Goal: Information Seeking & Learning: Learn about a topic

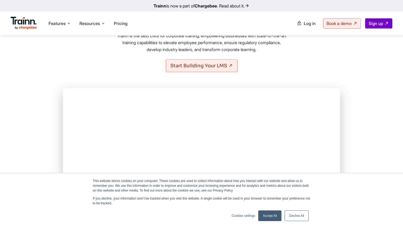
scroll to position [87, 0]
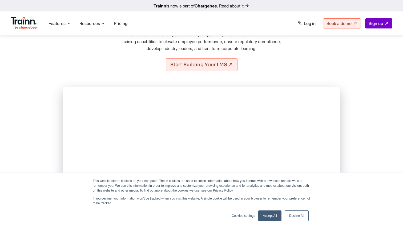
click at [300, 213] on link "Decline All" at bounding box center [297, 216] width 24 height 11
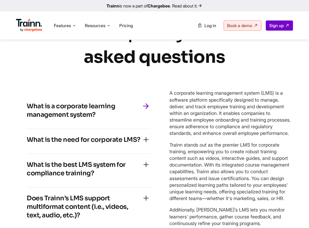
scroll to position [2427, 0]
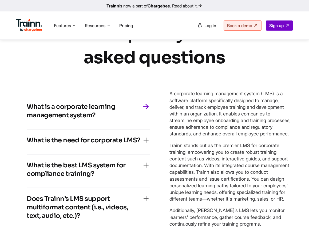
click at [68, 120] on h4 "What is a corporate learning management system?" at bounding box center [84, 111] width 115 height 17
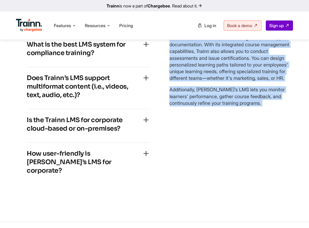
scroll to position [2555, 0]
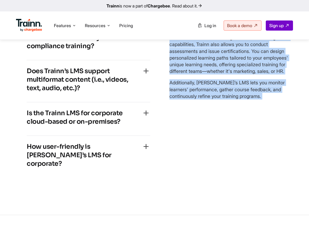
drag, startPoint x: 167, startPoint y: 85, endPoint x: 270, endPoint y: 121, distance: 109.6
click at [270, 121] on div "What is a corporate learning management system? A corporate learning management…" at bounding box center [154, 73] width 277 height 231
copy div "A corporate learning management system (LMS) is a software platform specificall…"
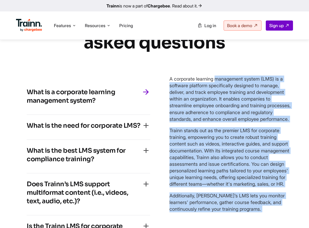
scroll to position [2451, 0]
copy div "A corporate learning management system (LMS) is a software platform specificall…"
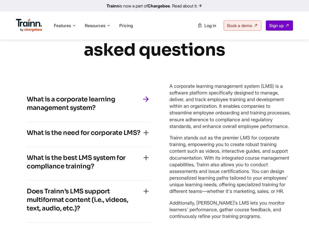
click at [85, 102] on h4 "What is a corporate learning management system?" at bounding box center [84, 103] width 115 height 17
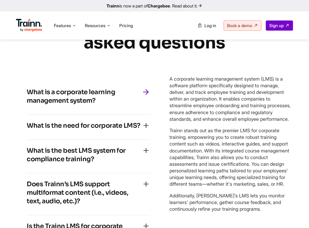
drag, startPoint x: 101, startPoint y: 106, endPoint x: 29, endPoint y: 95, distance: 72.7
click at [29, 95] on h4 "What is a corporate learning management system?" at bounding box center [84, 96] width 115 height 17
copy h4 "What is a corporate learning management system?"
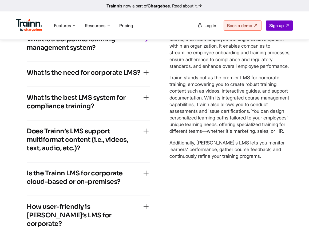
scroll to position [2539, 0]
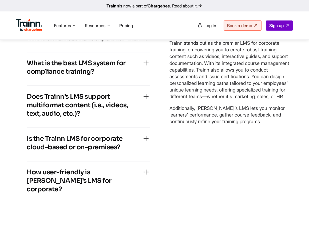
drag, startPoint x: 169, startPoint y: 83, endPoint x: 270, endPoint y: 150, distance: 120.8
click at [270, 150] on div "What is a corporate learning management system? A corporate learning management…" at bounding box center [154, 98] width 277 height 231
copy div "A corporate learning management system (LMS) is a software platform specificall…"
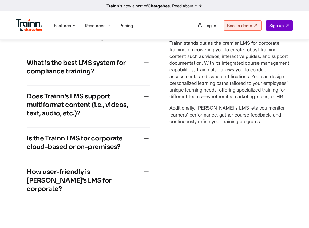
scroll to position [2546, 0]
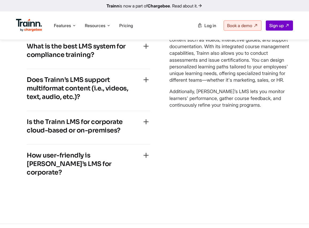
click at [87, 59] on h4 "What is the best LMS system for compliance training?" at bounding box center [84, 50] width 115 height 17
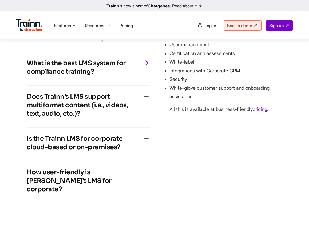
drag, startPoint x: 98, startPoint y: 76, endPoint x: 24, endPoint y: 67, distance: 74.9
click at [24, 67] on div "What is a corporate learning management system? A corporate learning management…" at bounding box center [88, 98] width 145 height 231
copy h4 "What is the best LMS system for compliance training?"
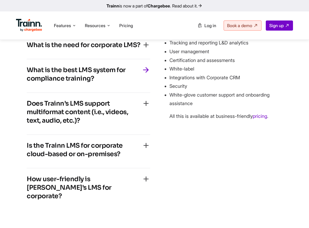
copy h4 "What is the best LMS system for compliance training?"
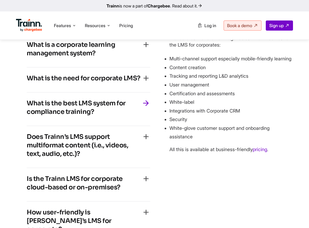
scroll to position [2502, 0]
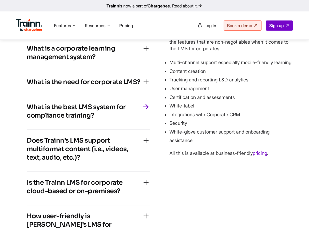
click at [136, 86] on h4 "What is the need for corporate LMS?" at bounding box center [84, 82] width 114 height 9
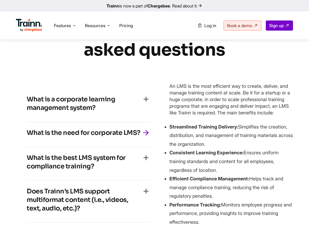
scroll to position [2449, 0]
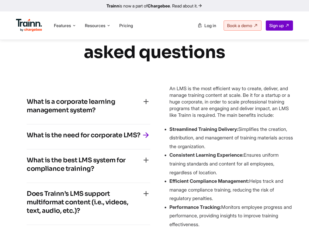
drag, startPoint x: 140, startPoint y: 138, endPoint x: 26, endPoint y: 136, distance: 114.1
click at [26, 136] on div "What is a corporate learning management system? A corporate learning management…" at bounding box center [88, 195] width 145 height 231
copy h4 "What is the need for corporate LMS?"
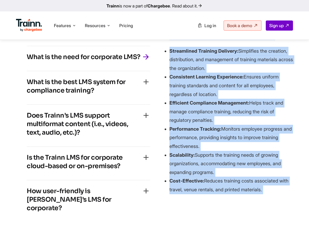
scroll to position [2543, 0]
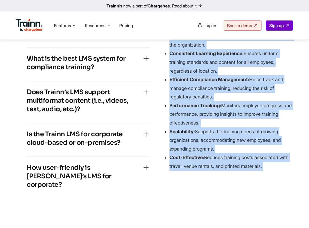
drag, startPoint x: 170, startPoint y: 92, endPoint x: 268, endPoint y: 169, distance: 125.2
click at [268, 169] on div "An LMS is the most efficient way to create, deliver, and manage training conten…" at bounding box center [230, 77] width 123 height 188
copy div "An LMS is the most efficient way to create, deliver, and manage training conten…"
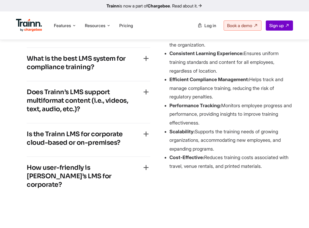
click at [95, 57] on div "What is the best LMS system for compliance training? Trainn is the best LMS for…" at bounding box center [88, 65] width 123 height 34
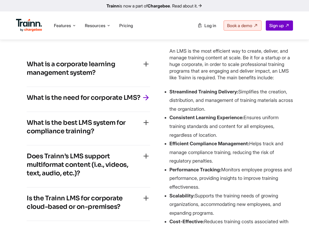
scroll to position [2470, 0]
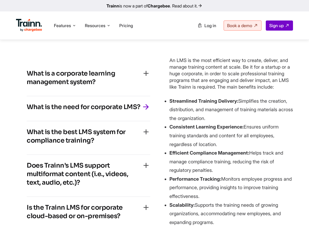
click at [110, 128] on h4 "What is the best LMS system for compliance training?" at bounding box center [84, 136] width 115 height 17
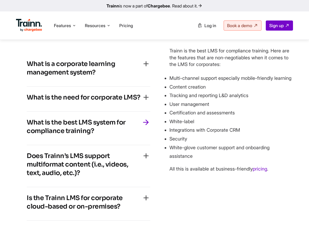
drag, startPoint x: 96, startPoint y: 136, endPoint x: 15, endPoint y: 128, distance: 81.5
click at [15, 128] on div "… frequently asked questions What is a corporate learning management system? A …" at bounding box center [154, 126] width 309 height 294
copy h4 "What is the best LMS system for compliance training?"
drag, startPoint x: 169, startPoint y: 53, endPoint x: 277, endPoint y: 183, distance: 168.8
click at [277, 172] on div "Trainn is the best LMS for compliance training. Here are the features that are …" at bounding box center [230, 109] width 123 height 125
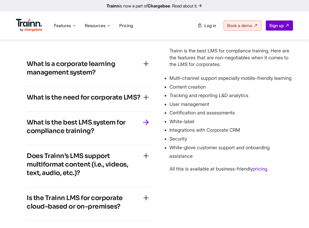
copy div "Trainn is the best LMS for compliance training. Here are the features that are …"
drag, startPoint x: 82, startPoint y: 176, endPoint x: 29, endPoint y: 156, distance: 57.2
click at [29, 156] on h4 "Does Trainn’s LMS support multiformat content (i.e., videos, text, audio, etc.)?" at bounding box center [84, 165] width 115 height 26
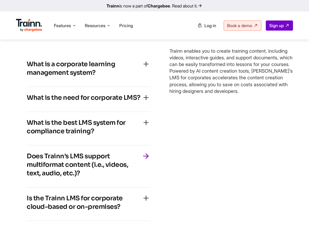
drag, startPoint x: 170, startPoint y: 57, endPoint x: 254, endPoint y: 105, distance: 97.5
click at [254, 105] on div "A corporate learning management system (LMS) is a software platform specificall…" at bounding box center [230, 158] width 123 height 231
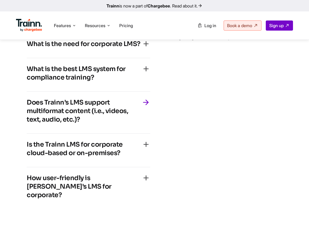
scroll to position [2557, 0]
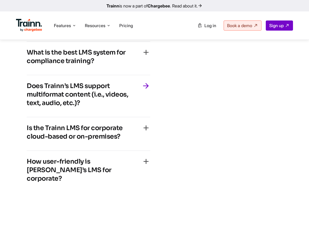
click at [93, 139] on h4 "Is the Trainn LMS for corporate cloud-based or on-premises?" at bounding box center [84, 132] width 115 height 17
drag, startPoint x: 130, startPoint y: 138, endPoint x: 19, endPoint y: 128, distance: 111.3
click at [19, 128] on div "What is a corporate learning management system? A corporate learning management…" at bounding box center [88, 88] width 145 height 231
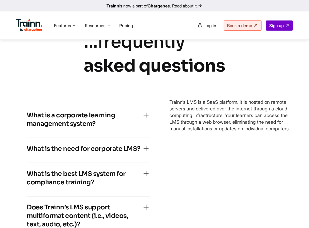
scroll to position [2428, 0]
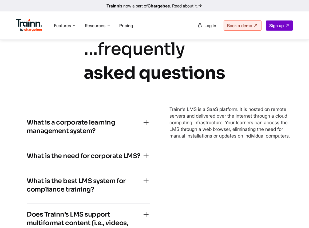
drag, startPoint x: 168, startPoint y: 104, endPoint x: 205, endPoint y: 140, distance: 51.7
click at [205, 140] on div "What is a corporate learning management system? A corporate learning management…" at bounding box center [154, 216] width 277 height 231
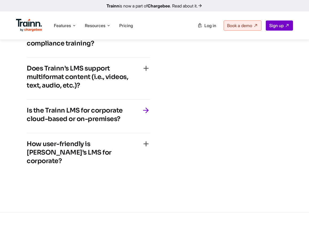
scroll to position [2583, 0]
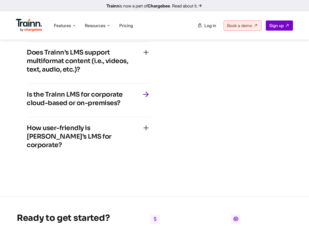
click at [92, 124] on div "How user-friendly is Trainn’s LMS for corporate? Trainn is top-rated when it co…" at bounding box center [88, 139] width 123 height 42
click at [87, 132] on h4 "How user-friendly is Trainn’s LMS for corporate?" at bounding box center [84, 137] width 115 height 26
drag, startPoint x: 71, startPoint y: 138, endPoint x: 33, endPoint y: 130, distance: 38.5
click at [33, 130] on h4 "How user-friendly is Trainn’s LMS for corporate?" at bounding box center [84, 137] width 115 height 26
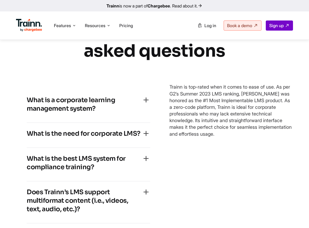
scroll to position [2436, 0]
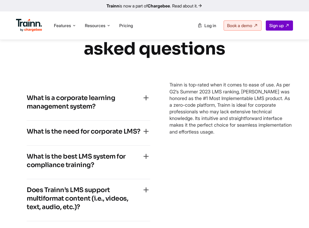
drag, startPoint x: 169, startPoint y: 86, endPoint x: 284, endPoint y: 141, distance: 127.5
click at [284, 142] on div "What is a corporate learning management system? A corporate learning management…" at bounding box center [154, 192] width 277 height 231
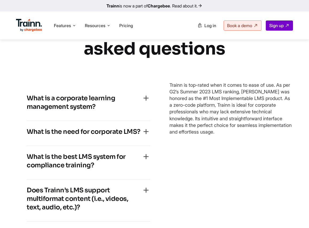
click at [225, 173] on div "A corporate learning management system (LMS) is a software platform specificall…" at bounding box center [230, 192] width 123 height 231
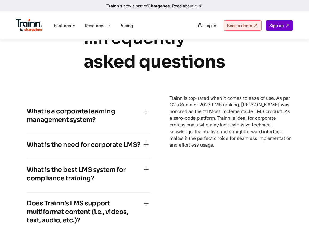
scroll to position [2423, 0]
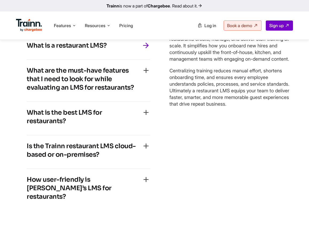
scroll to position [2397, 0]
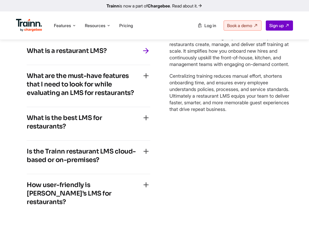
click at [99, 55] on h4 "What is a restaurant LMS?" at bounding box center [67, 51] width 80 height 9
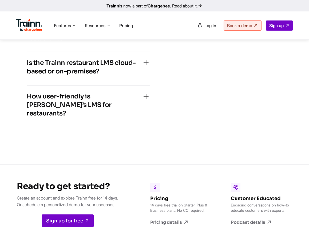
scroll to position [2779, 0]
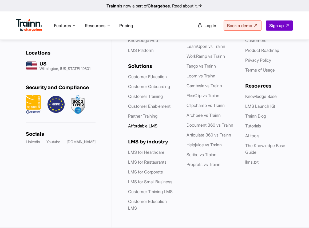
click at [156, 129] on li "Affordable LMS" at bounding box center [152, 126] width 48 height 7
click at [153, 127] on link "Affordable LMS" at bounding box center [142, 125] width 29 height 5
click at [146, 119] on link "Partner Training" at bounding box center [142, 116] width 29 height 5
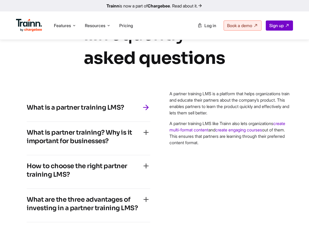
scroll to position [1593, 0]
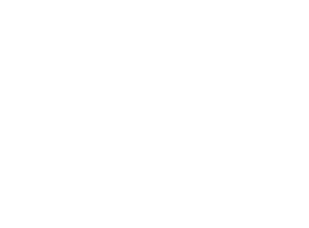
scroll to position [2770, 0]
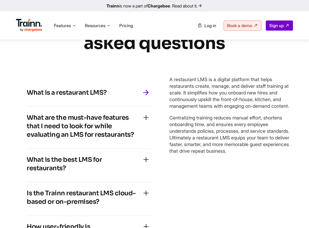
scroll to position [2387, 0]
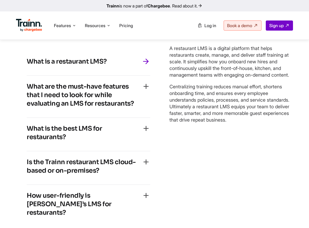
drag, startPoint x: 168, startPoint y: 146, endPoint x: 274, endPoint y: 152, distance: 106.3
click at [274, 152] on div "What is a restaurant LMS? A restaurant LMS is a digital platform that helps res…" at bounding box center [154, 138] width 277 height 197
copy div "A restaurant LMS is a digital platform that helps restaurants create, manage, a…"
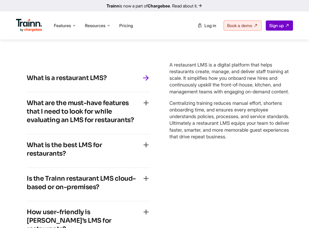
scroll to position [2403, 0]
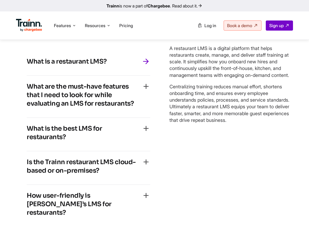
click at [100, 108] on h4 "What are the must-have features that I need to look for while evaluating an LMS…" at bounding box center [84, 95] width 115 height 26
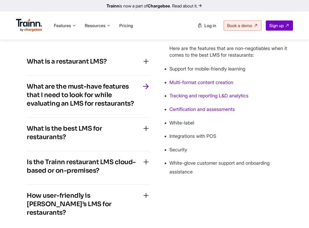
drag, startPoint x: 137, startPoint y: 126, endPoint x: 28, endPoint y: 103, distance: 111.8
click at [28, 103] on div "What are the must-have features that I need to look for while evaluating an LMS…" at bounding box center [88, 97] width 123 height 42
copy h4 "What are the must-have features that I need to look for while evaluating an LMS…"
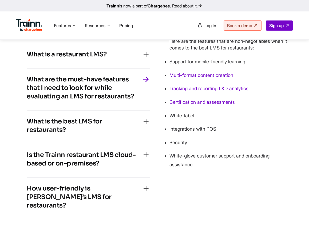
scroll to position [2396, 0]
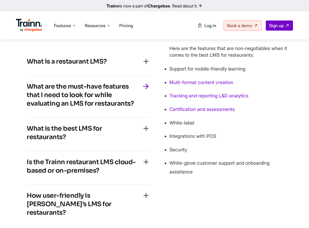
drag, startPoint x: 169, startPoint y: 68, endPoint x: 196, endPoint y: 195, distance: 130.1
click at [196, 195] on div "What is a restaurant LMS? A restaurant LMS is a digital platform that helps res…" at bounding box center [154, 138] width 277 height 197
copy div "Here are the features that are non-negotiables when it comes to the best LMS fo…"
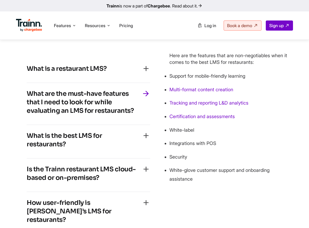
scroll to position [2403, 0]
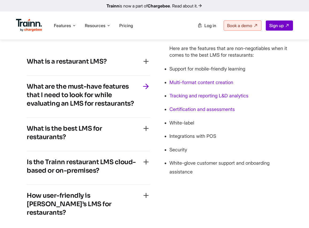
drag, startPoint x: 68, startPoint y: 155, endPoint x: 17, endPoint y: 148, distance: 52.1
click at [17, 148] on div "What is a restaurant LMS? A restaurant LMS is a digital platform that helps res…" at bounding box center [88, 138] width 145 height 197
copy h4 "What is the best LMS for restaurants?"
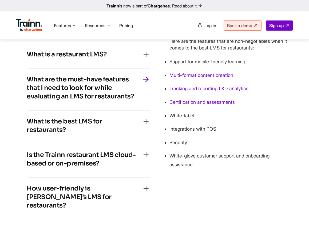
scroll to position [2396, 0]
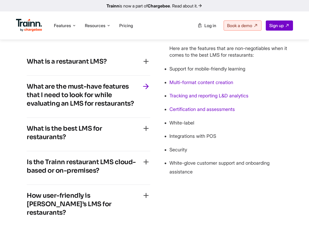
click at [108, 142] on h4 "What is the best LMS for restaurants?" at bounding box center [84, 132] width 115 height 17
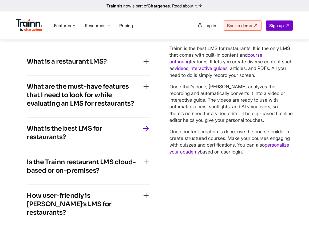
drag, startPoint x: 168, startPoint y: 71, endPoint x: 275, endPoint y: 177, distance: 151.1
click at [275, 177] on div "What is a restaurant LMS? A restaurant LMS is a digital platform that helps res…" at bounding box center [154, 138] width 277 height 197
copy div "Trainn is the best LMS for restaurants. It is the only LMS that comes with buil…"
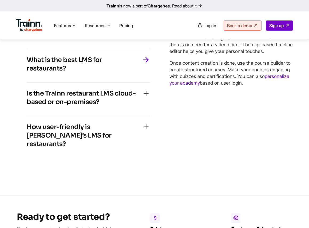
scroll to position [2457, 0]
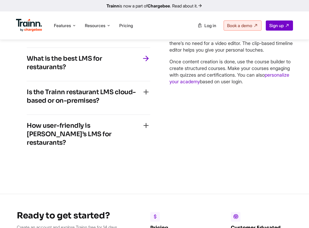
click at [101, 105] on h4 "Is the Trainn restaurant LMS cloud-based or on-premises?" at bounding box center [84, 96] width 115 height 17
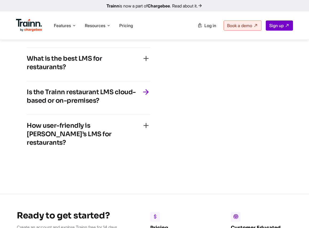
drag, startPoint x: 102, startPoint y: 122, endPoint x: 25, endPoint y: 110, distance: 77.9
click at [25, 110] on div "What is a restaurant LMS? A restaurant LMS is a digital platform that helps res…" at bounding box center [88, 68] width 145 height 197
copy h4 "Is the Trainn restaurant LMS cloud-based or on-premises?"
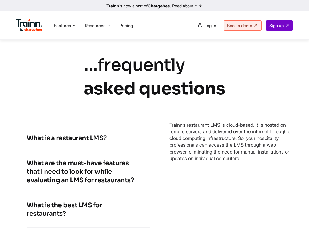
scroll to position [2327, 0]
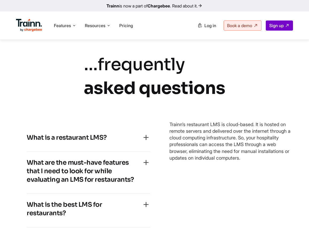
drag, startPoint x: 169, startPoint y: 145, endPoint x: 303, endPoint y: 183, distance: 139.5
click at [303, 183] on div "… frequently asked questions What is a restaurant LMS? A restaurant LMS is a di…" at bounding box center [154, 183] width 309 height 261
copy p "Trainn’s restaurant LMS is cloud-based. It is hosted on remote servers and deli…"
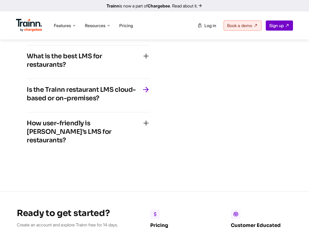
scroll to position [2462, 0]
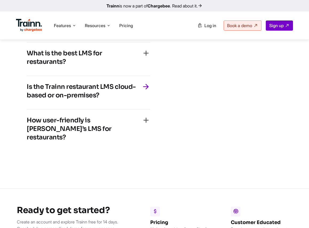
click at [67, 142] on h4 "How user-friendly is [PERSON_NAME]’s LMS for restaurants?" at bounding box center [84, 129] width 115 height 26
drag, startPoint x: 68, startPoint y: 152, endPoint x: 20, endPoint y: 141, distance: 49.6
click at [20, 141] on div "What is a restaurant LMS? A restaurant LMS is a digital platform that helps res…" at bounding box center [88, 63] width 145 height 197
copy h4 "How user-friendly is [PERSON_NAME]’s LMS for restaurants?"
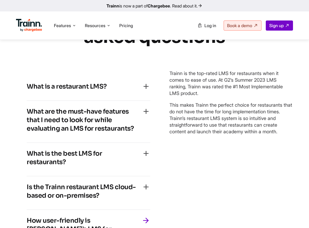
scroll to position [2366, 0]
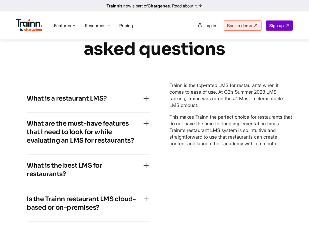
drag, startPoint x: 166, startPoint y: 107, endPoint x: 288, endPoint y: 173, distance: 138.1
click at [288, 173] on div "What is a restaurant LMS? A restaurant LMS is a digital platform that helps res…" at bounding box center [154, 175] width 277 height 197
copy div "Trainn is the top-rated LMS for restaurants when it comes to ease of use. At G2…"
